Goal: Entertainment & Leisure: Consume media (video, audio)

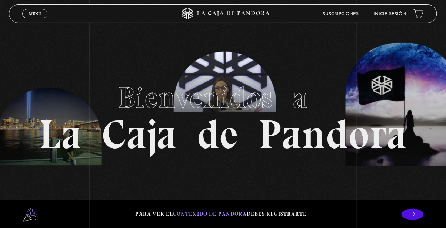
click at [389, 16] on link "Inicie sesión" at bounding box center [390, 14] width 33 height 4
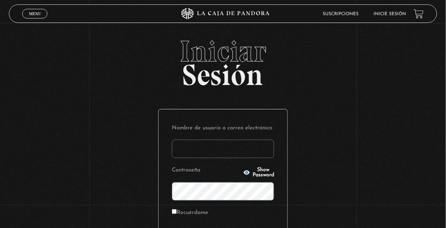
click at [206, 154] on input "Nombre de usuario o correo electrónico" at bounding box center [223, 149] width 102 height 19
type input "[PERSON_NAME] S"
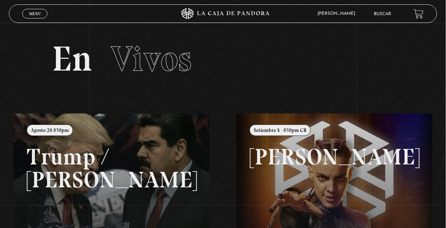
click at [36, 14] on span "Menu" at bounding box center [35, 13] width 12 height 4
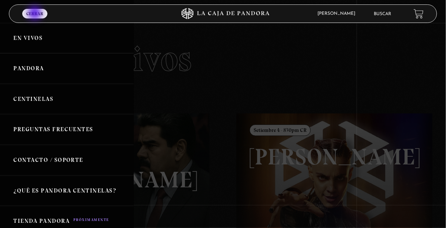
click at [44, 104] on link "Centinelas" at bounding box center [67, 99] width 134 height 31
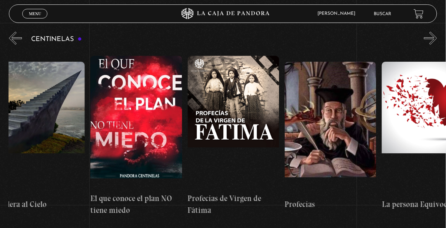
scroll to position [0, 7694]
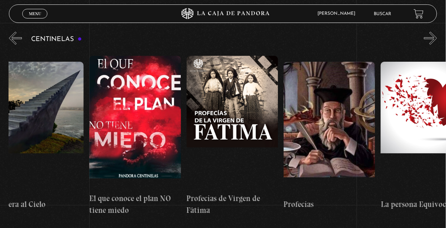
click at [34, 10] on link "Menu Cerrar" at bounding box center [34, 14] width 25 height 10
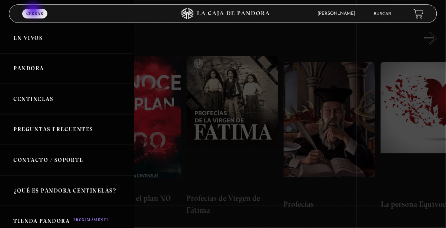
click at [53, 71] on link "Pandora" at bounding box center [67, 68] width 134 height 31
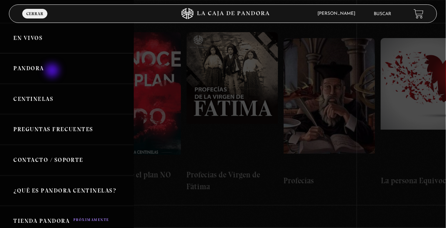
scroll to position [0, 7678]
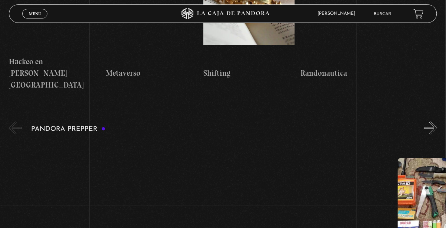
scroll to position [1994, 0]
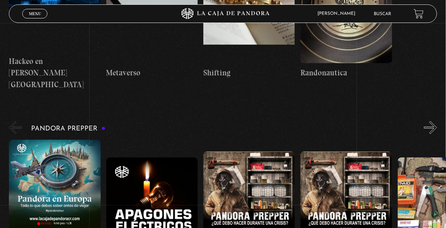
click at [157, 158] on figure at bounding box center [151, 224] width 91 height 133
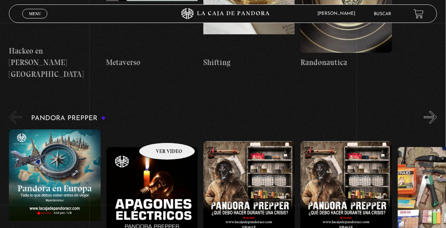
scroll to position [2018, 0]
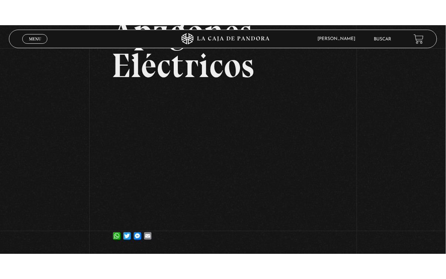
scroll to position [73, 0]
